Goal: Navigation & Orientation: Find specific page/section

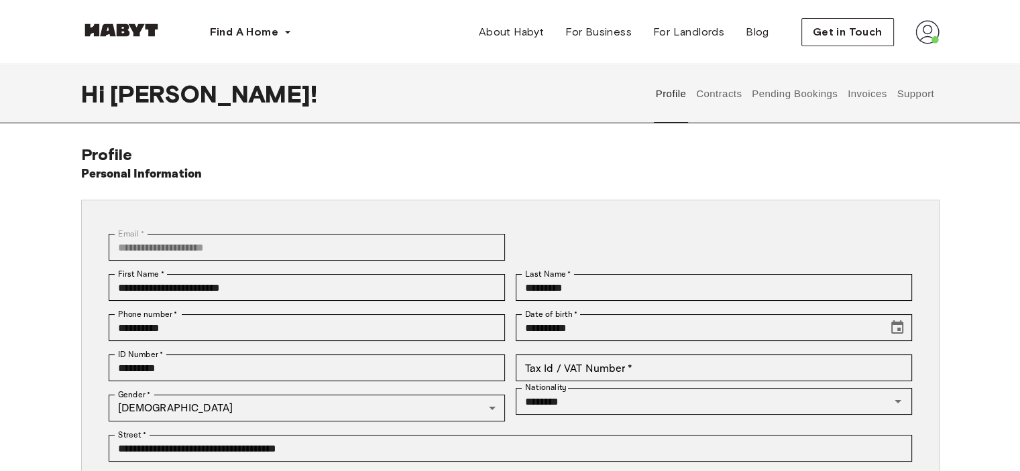
click at [768, 90] on button "Pending Bookings" at bounding box center [794, 93] width 89 height 59
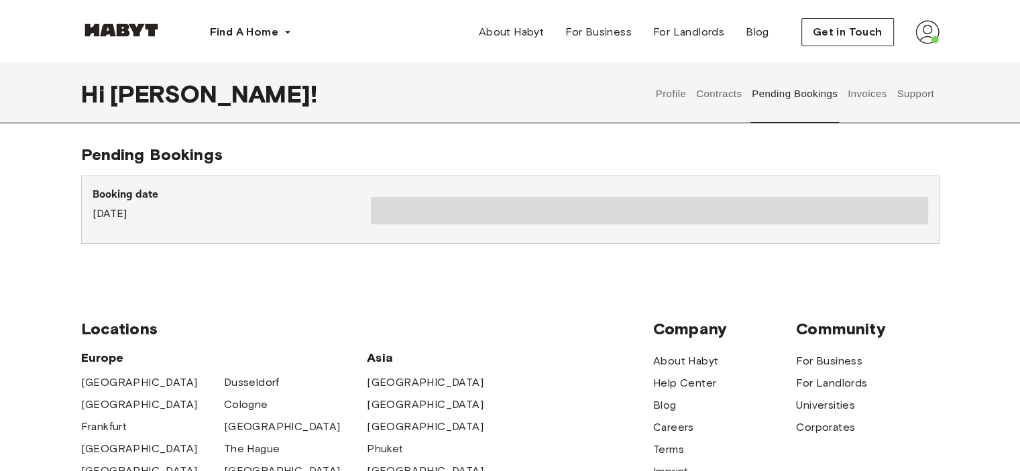
click at [710, 93] on button "Contracts" at bounding box center [719, 93] width 49 height 59
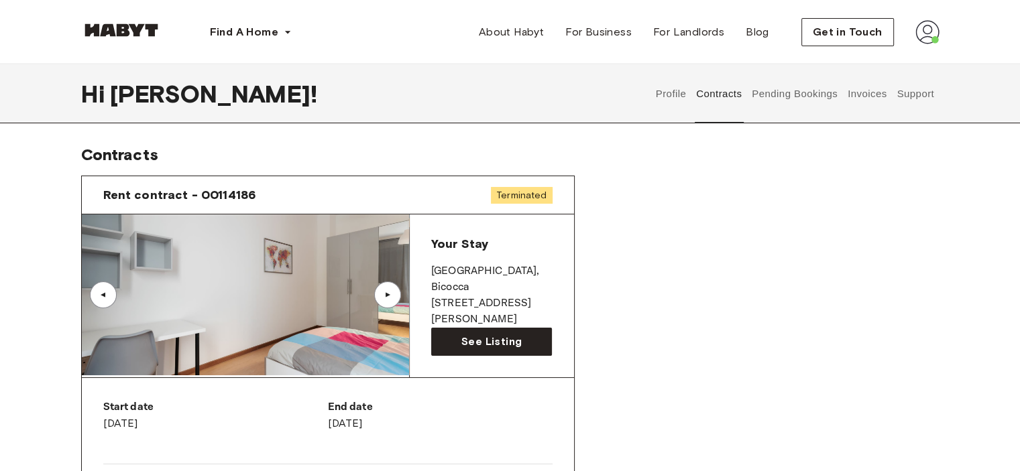
click at [543, 195] on span "Terminated" at bounding box center [522, 195] width 62 height 17
click at [534, 171] on div at bounding box center [534, 171] width 0 height 0
click at [819, 83] on button "Pending Bookings" at bounding box center [794, 93] width 89 height 59
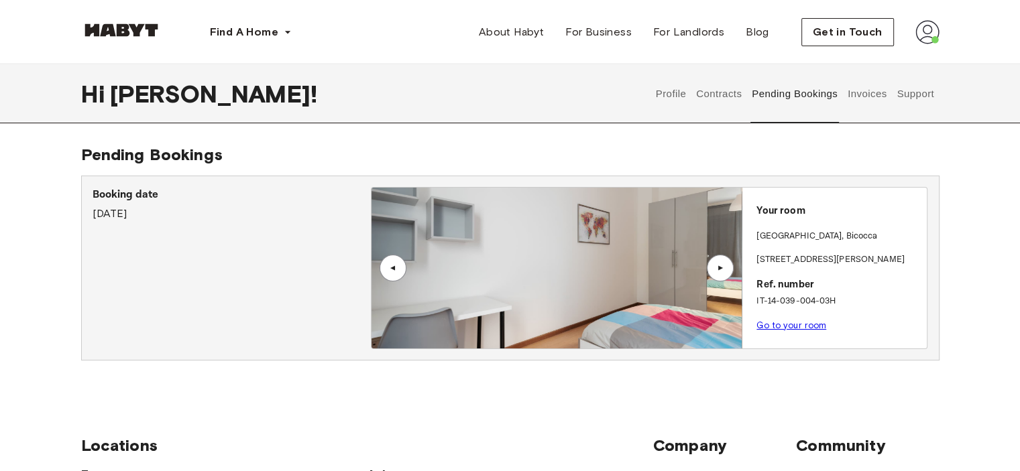
click at [876, 99] on button "Invoices" at bounding box center [867, 93] width 42 height 59
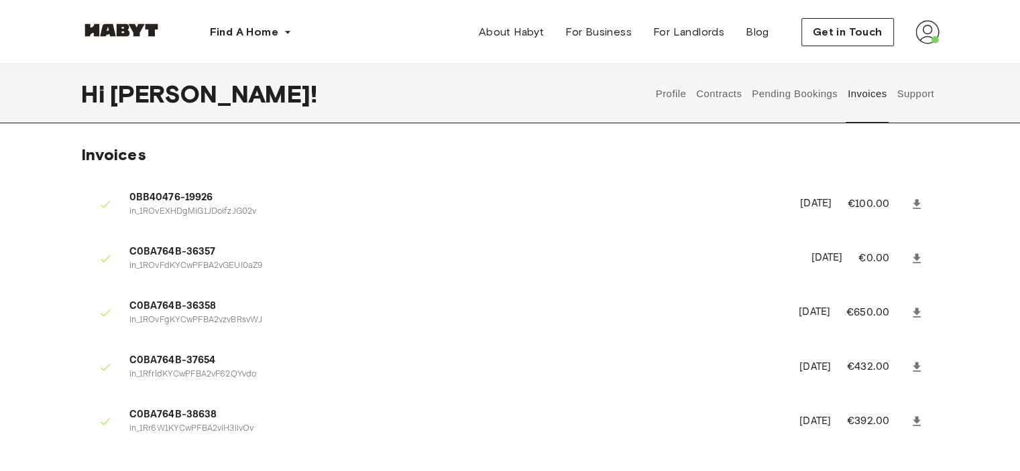
click at [914, 96] on button "Support" at bounding box center [915, 93] width 41 height 59
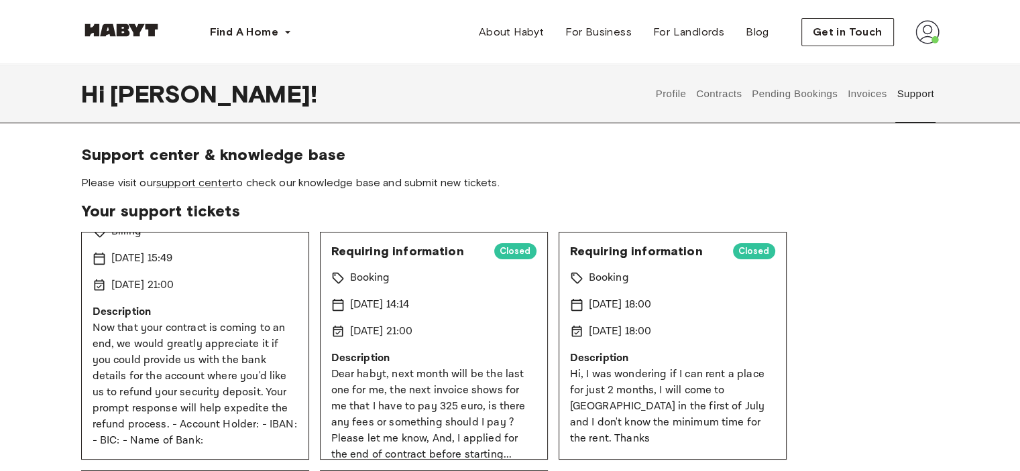
click at [717, 96] on button "Contracts" at bounding box center [719, 93] width 49 height 59
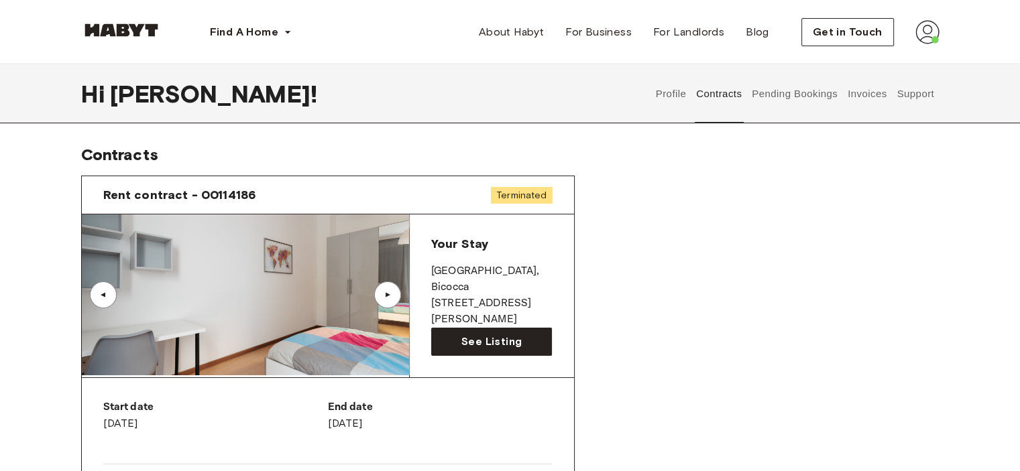
click at [678, 95] on button "Profile" at bounding box center [671, 93] width 34 height 59
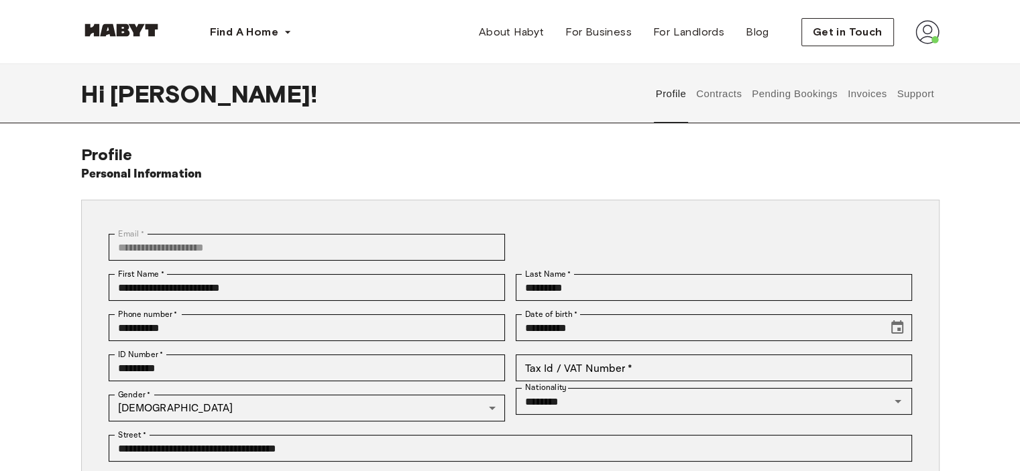
click at [772, 95] on button "Pending Bookings" at bounding box center [794, 93] width 89 height 59
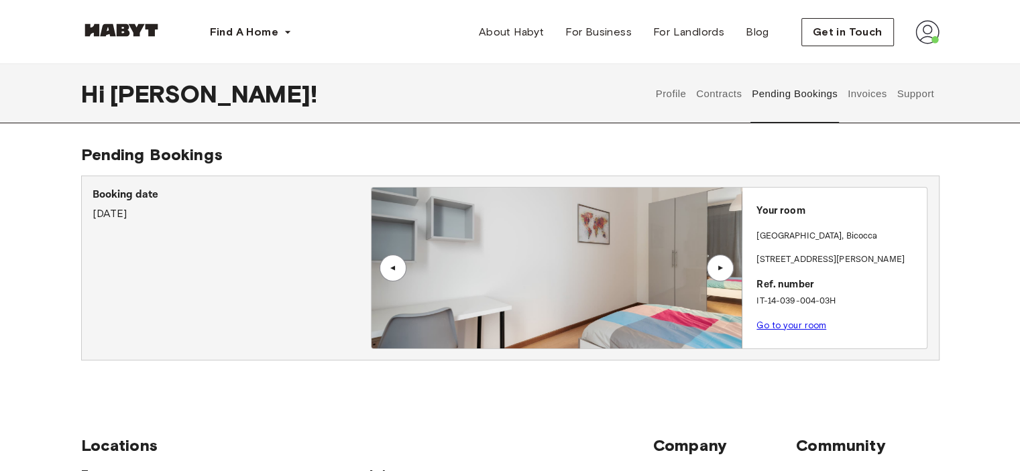
click at [871, 97] on button "Invoices" at bounding box center [867, 93] width 42 height 59
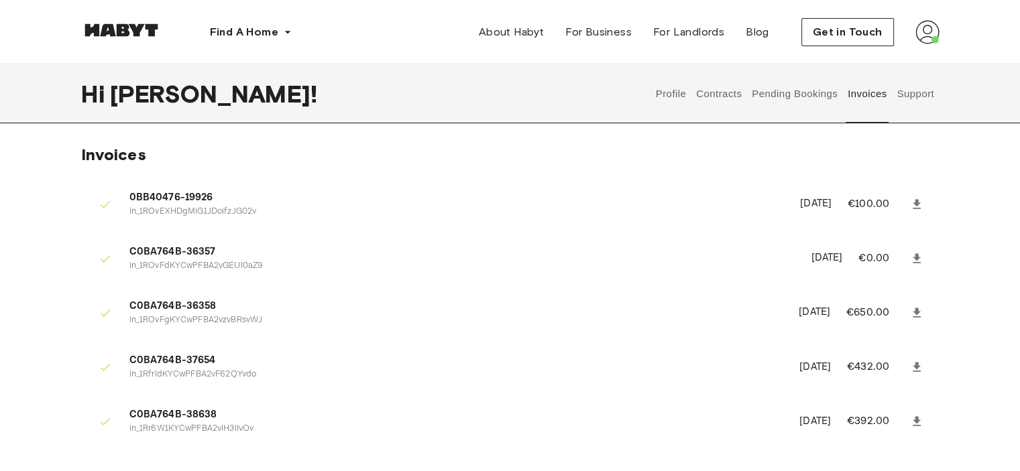
click at [923, 96] on button "Support" at bounding box center [915, 93] width 41 height 59
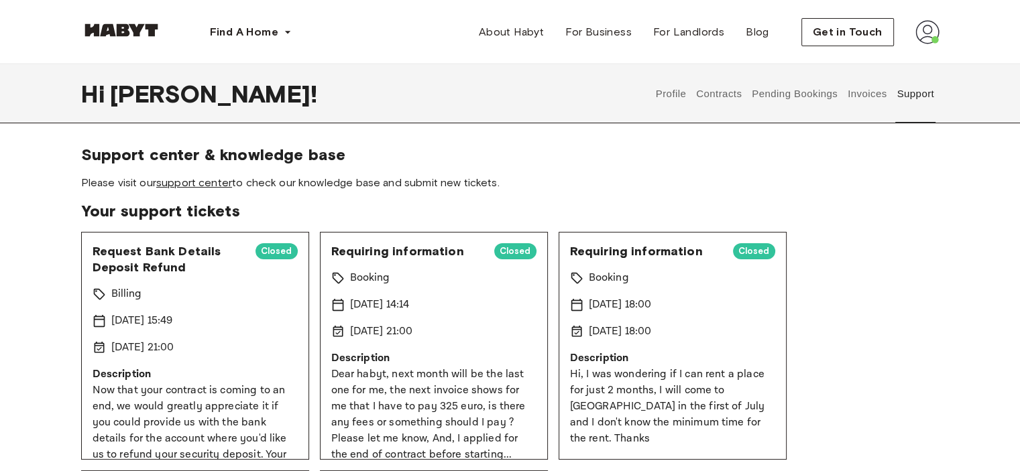
click at [192, 185] on link "support center" at bounding box center [194, 182] width 76 height 13
